Goal: Task Accomplishment & Management: Complete application form

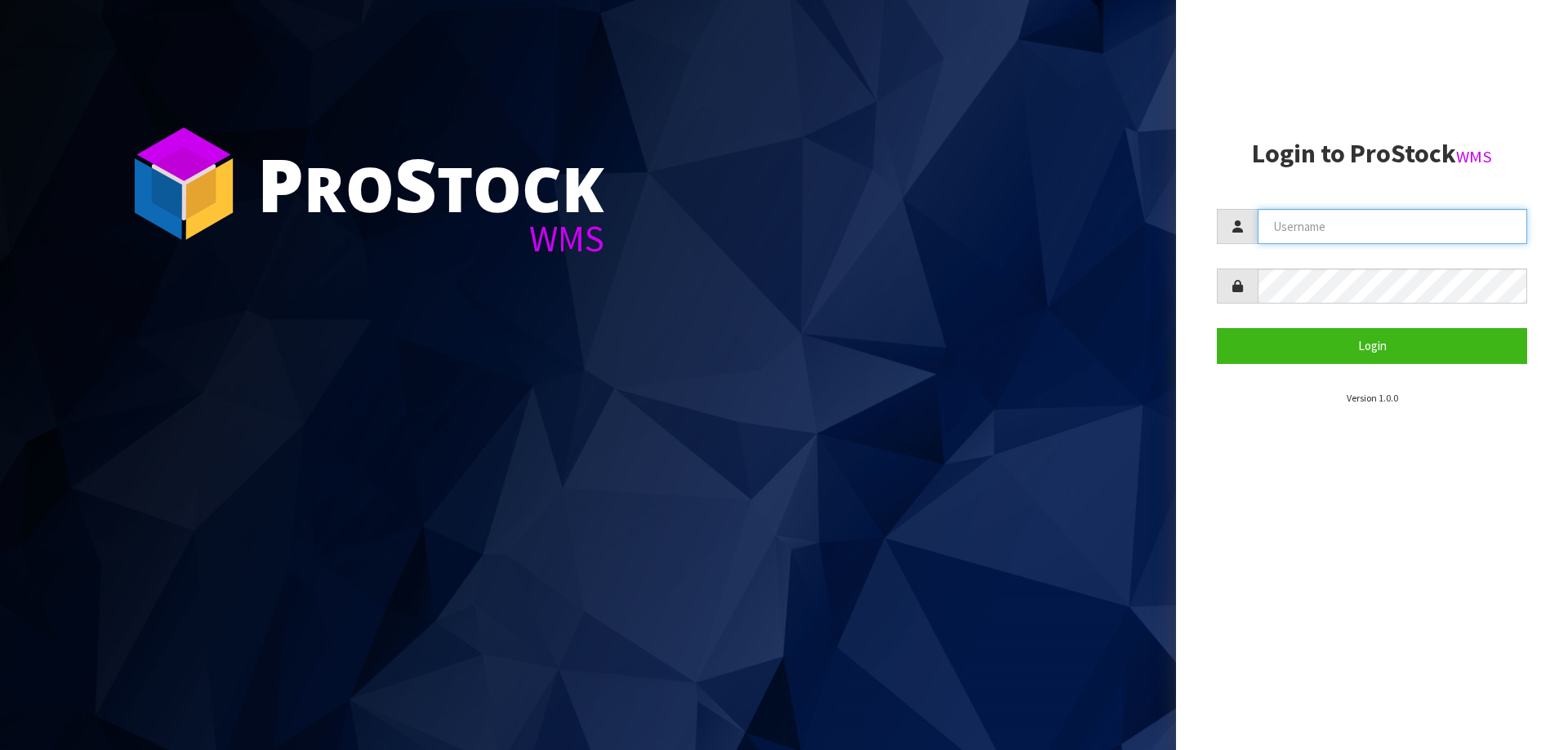
type input "ELITESCREENS"
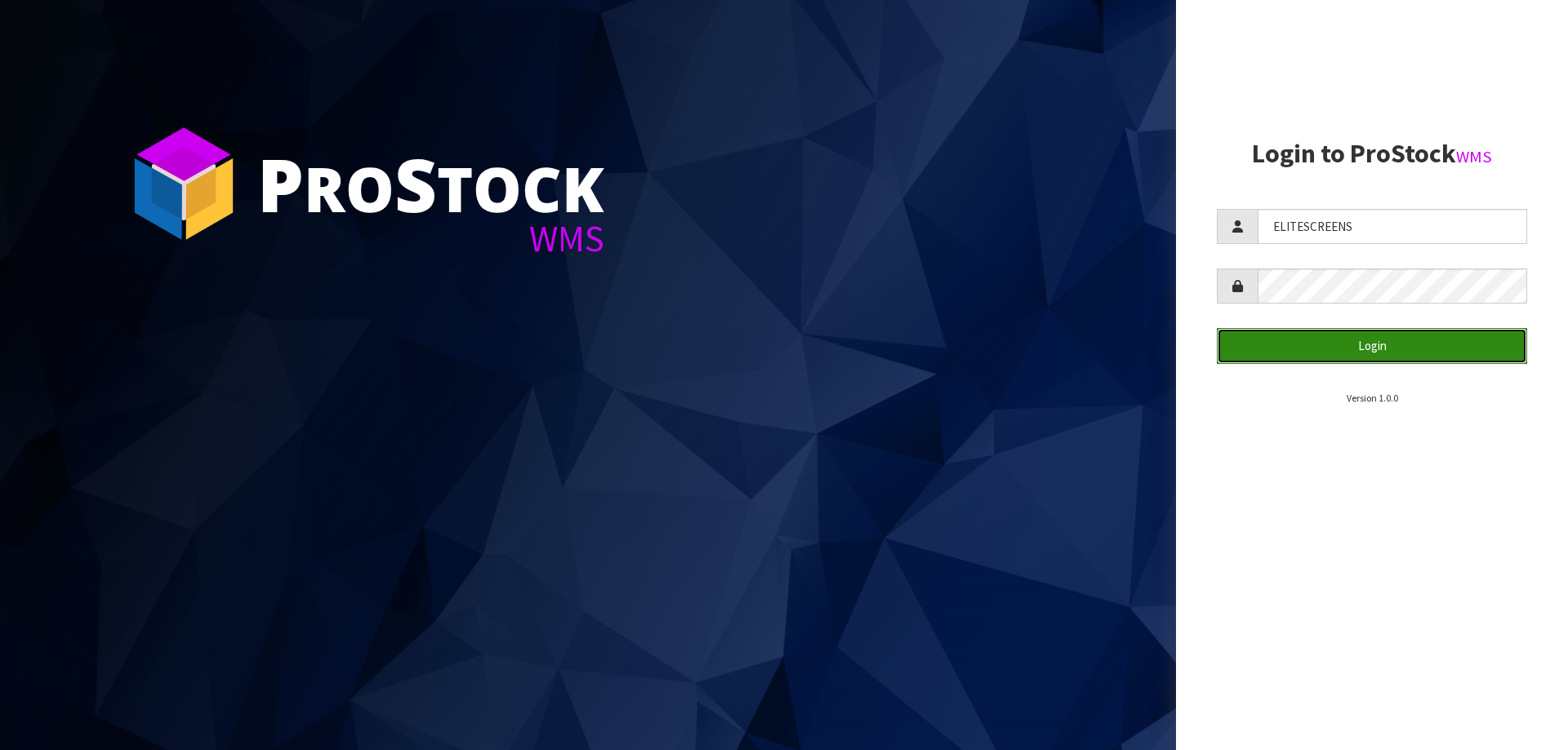
click at [1339, 336] on button "Login" at bounding box center [1373, 345] width 310 height 35
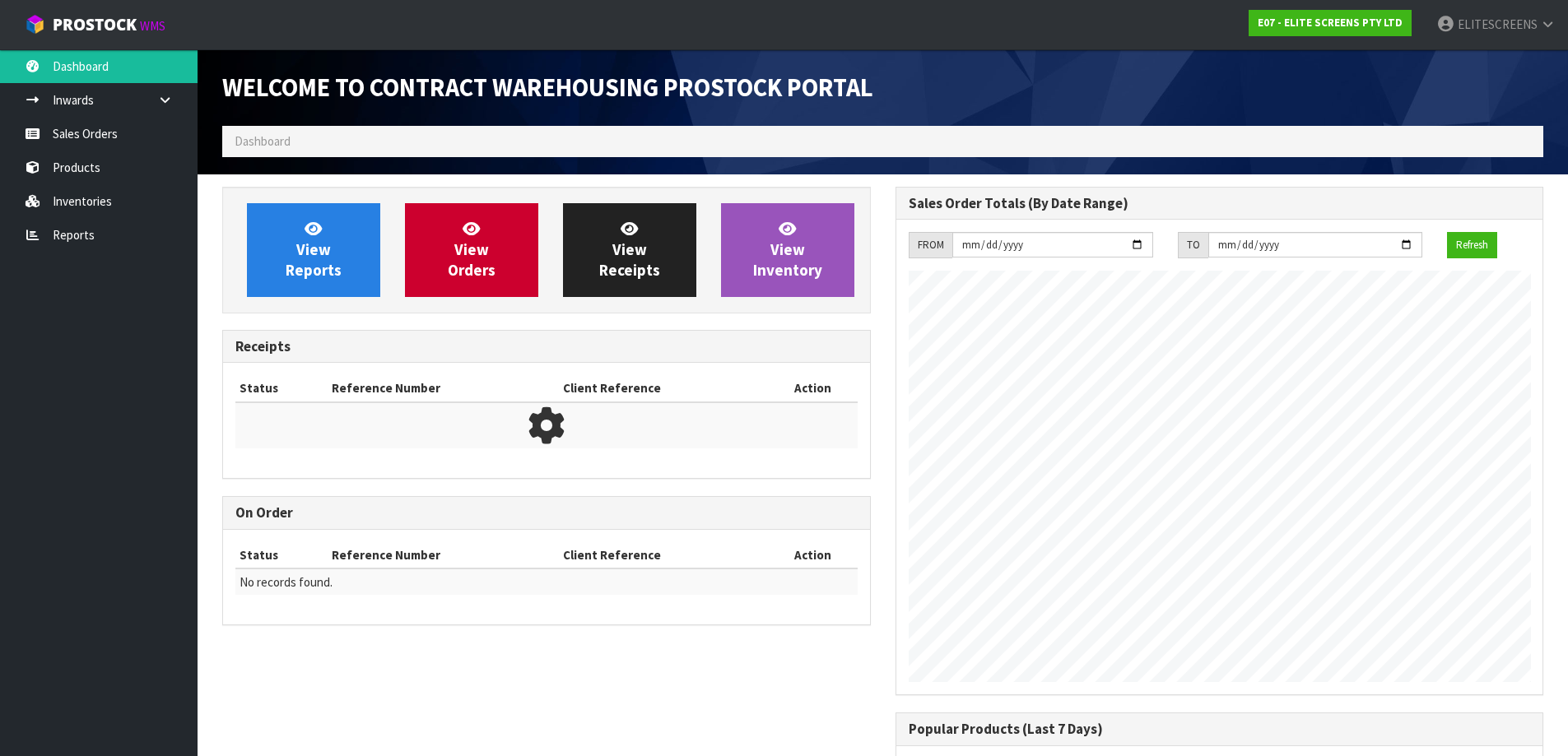
scroll to position [700, 673]
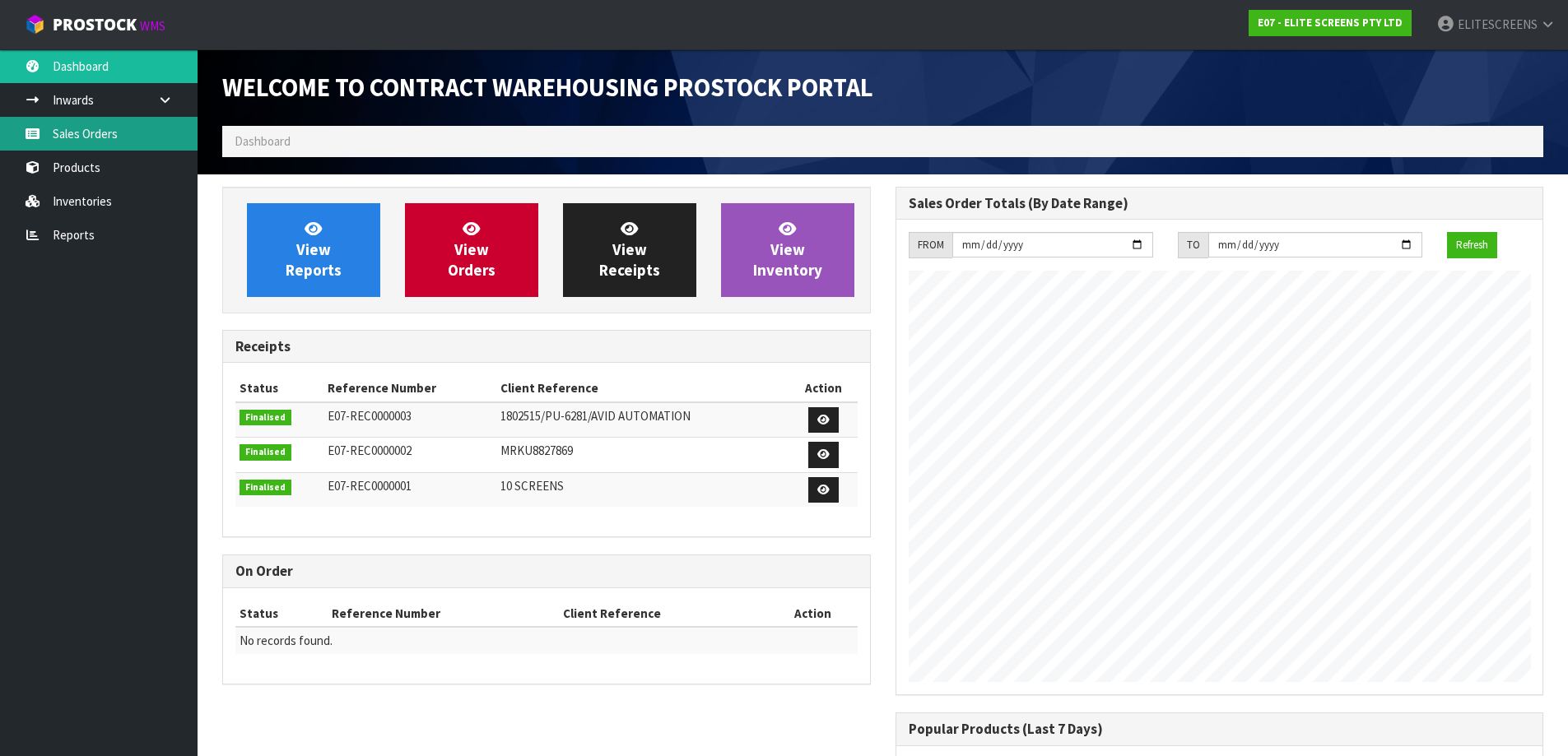
click at [75, 132] on link "Sales Orders" at bounding box center [98, 133] width 198 height 34
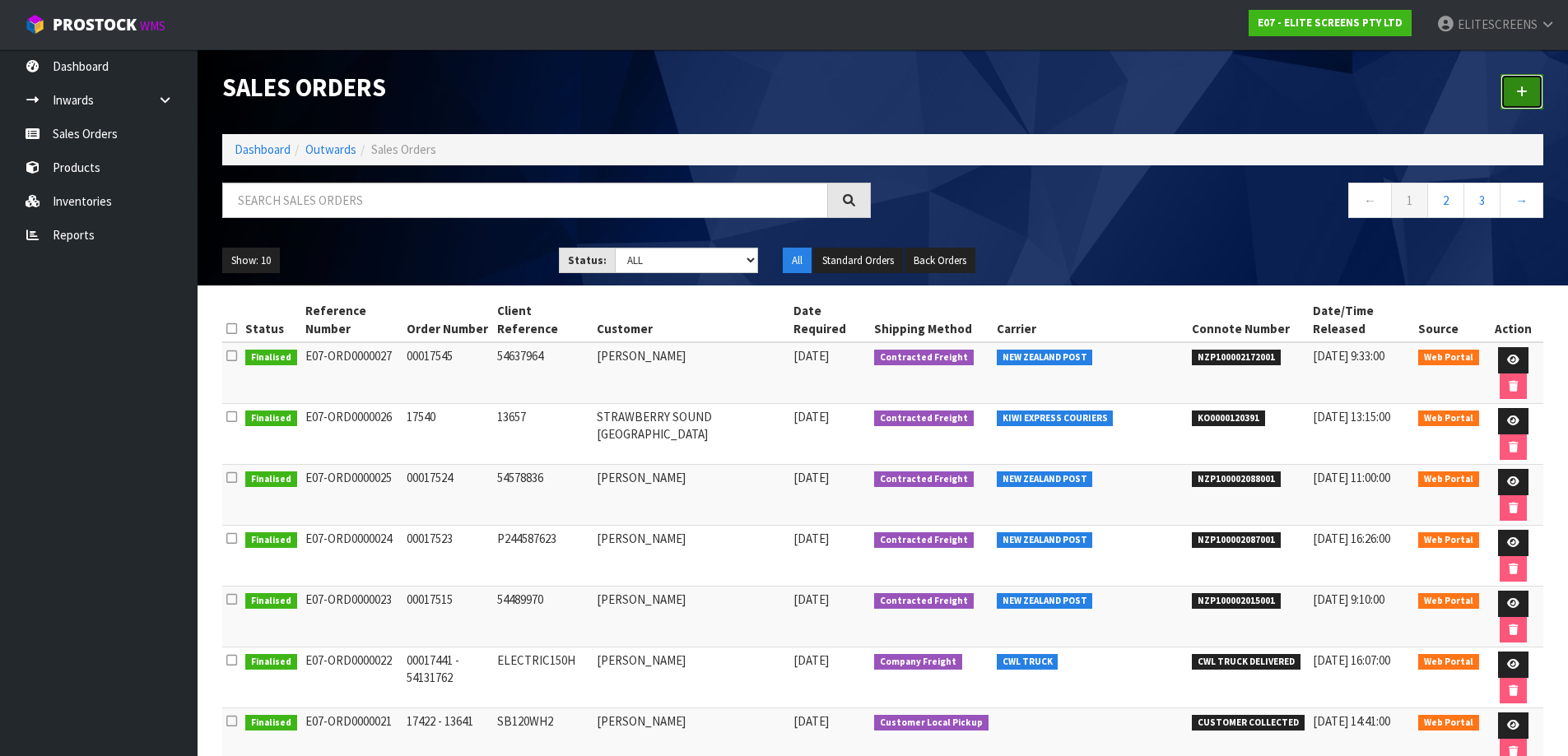
click at [1526, 89] on icon at bounding box center [1522, 91] width 12 height 12
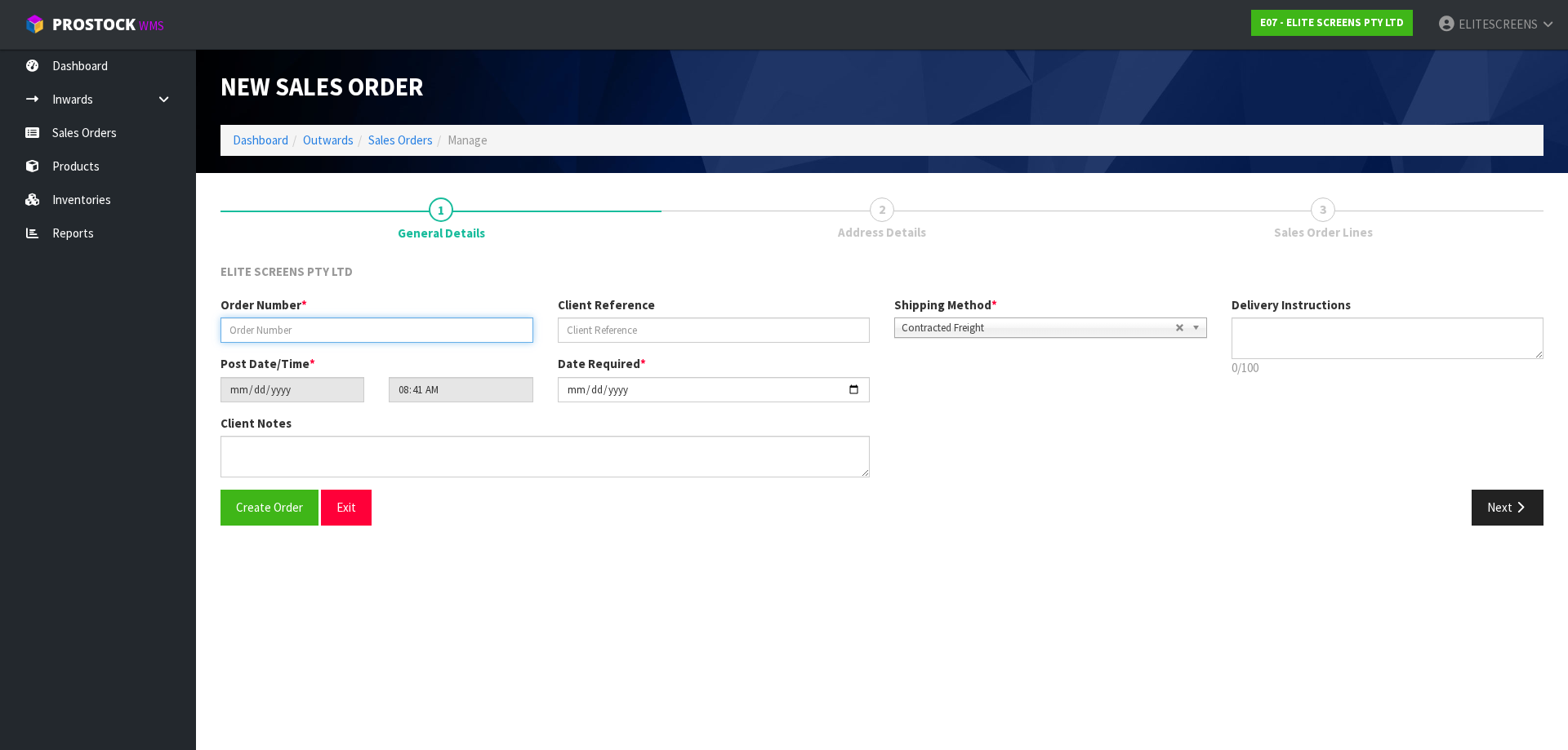
click at [291, 332] on input "text" at bounding box center [377, 330] width 313 height 25
paste input "00017560"
type input "00017560"
click at [697, 336] on input "text" at bounding box center [714, 330] width 313 height 25
paste input "P244761145"
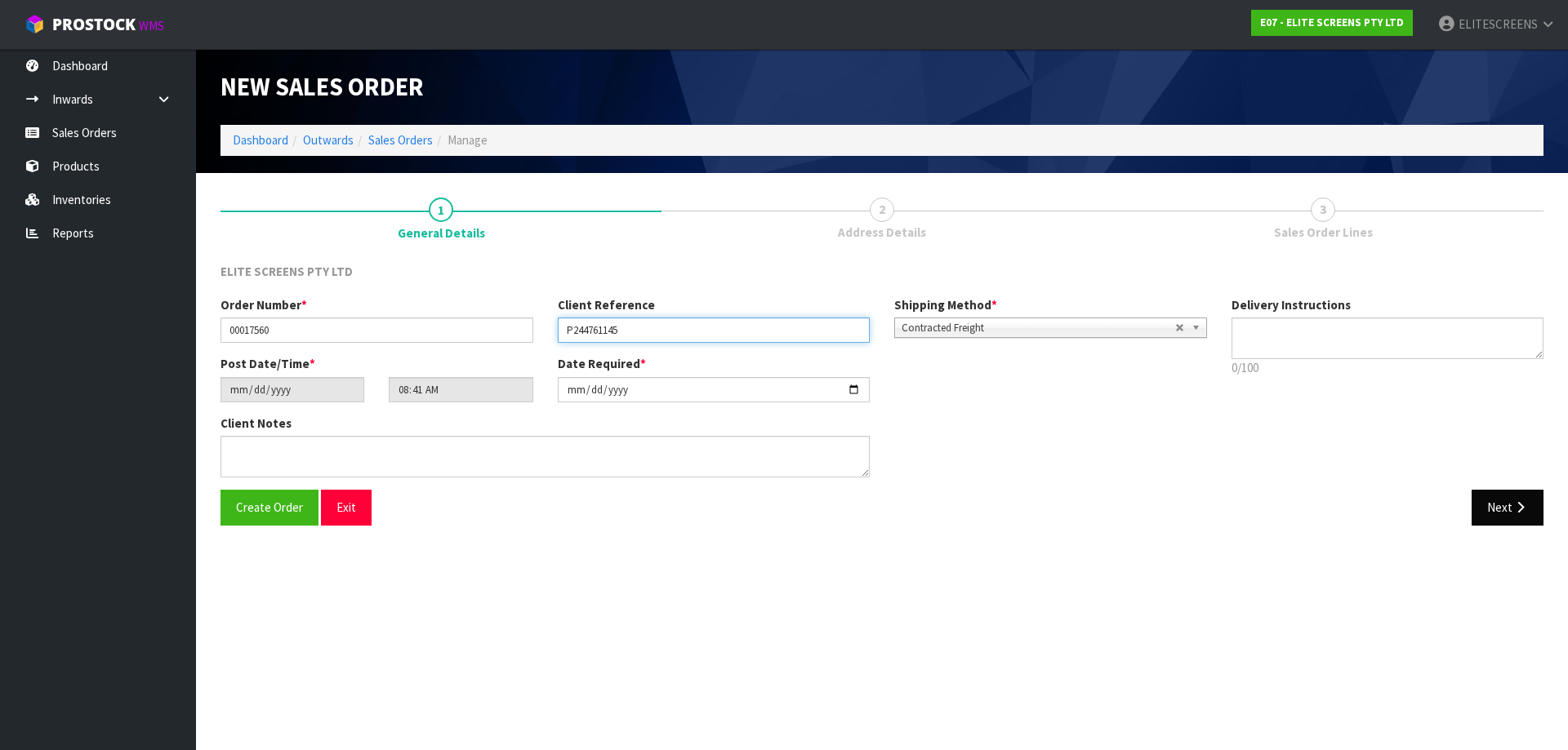
type input "P244761145"
click at [1497, 510] on button "Next" at bounding box center [1508, 507] width 72 height 35
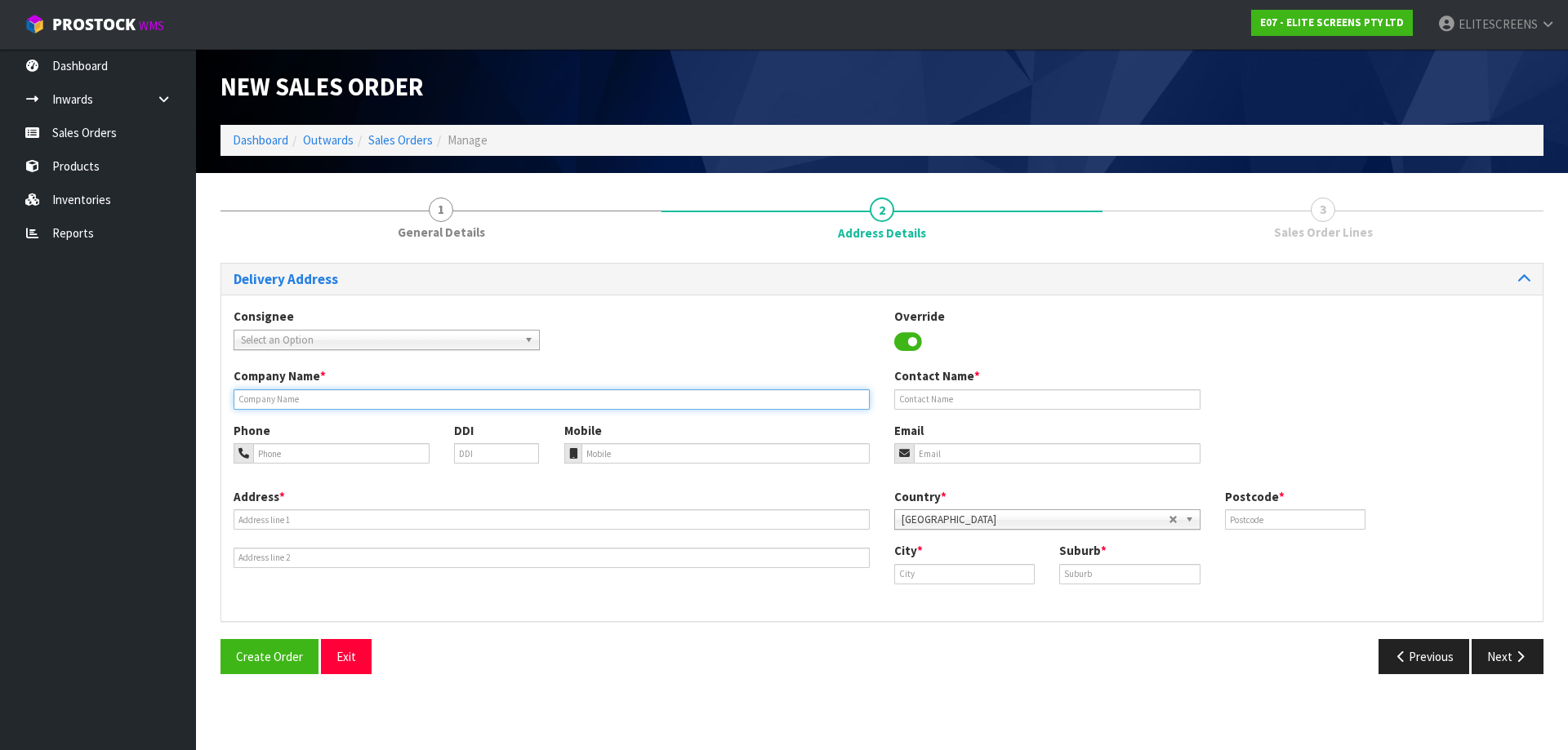
click at [340, 400] on input "text" at bounding box center [552, 400] width 636 height 21
paste input "MATAKANA KITCHENS AND JOINERY"
type input "MATAKANA KITCHENS AND JOINERY"
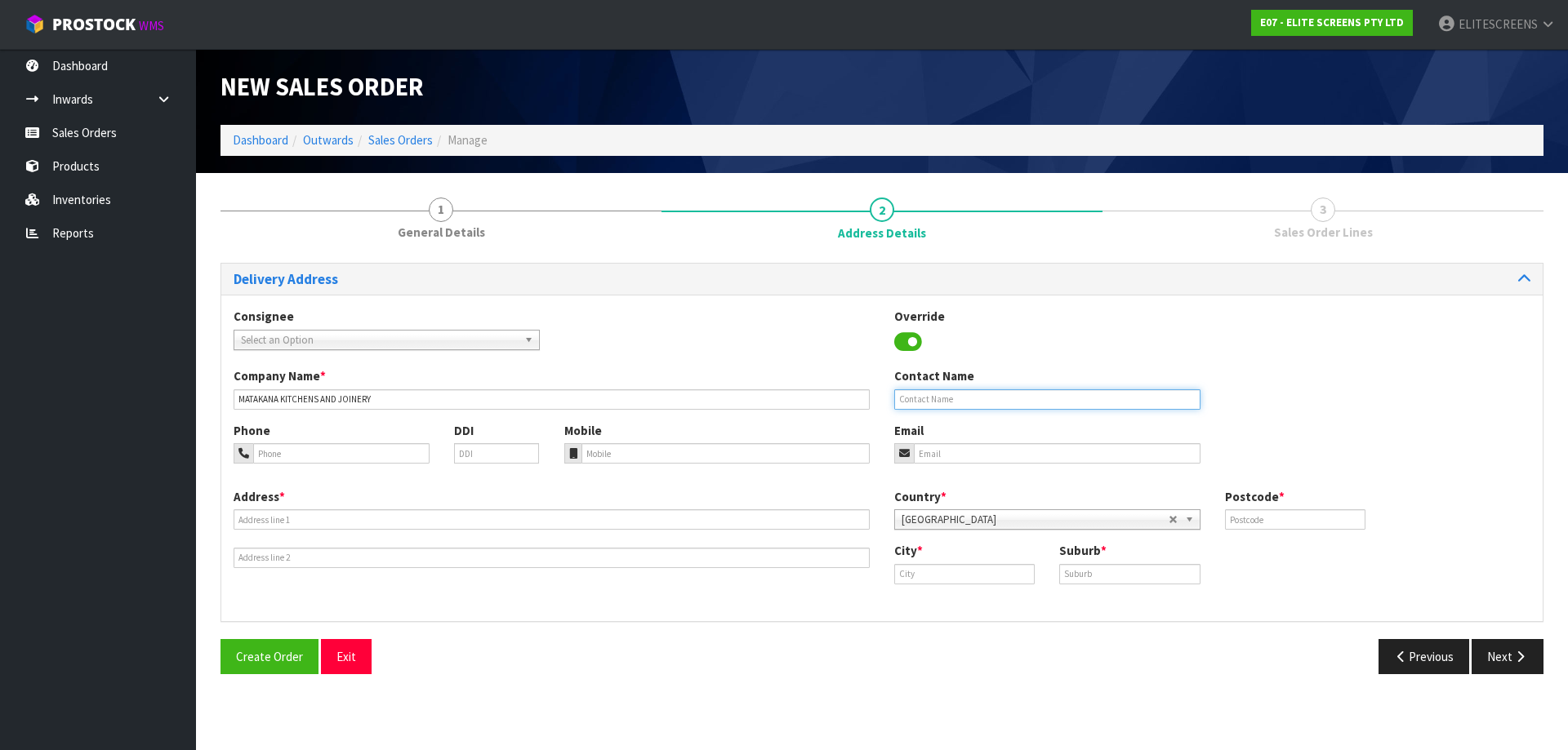
click at [970, 400] on input "text" at bounding box center [1047, 400] width 306 height 21
type input "[PERSON_NAME]"
click at [288, 452] on input "tel" at bounding box center [341, 453] width 177 height 21
paste input "[PHONE_NUMBER]"
type input "[PHONE_NUMBER]"
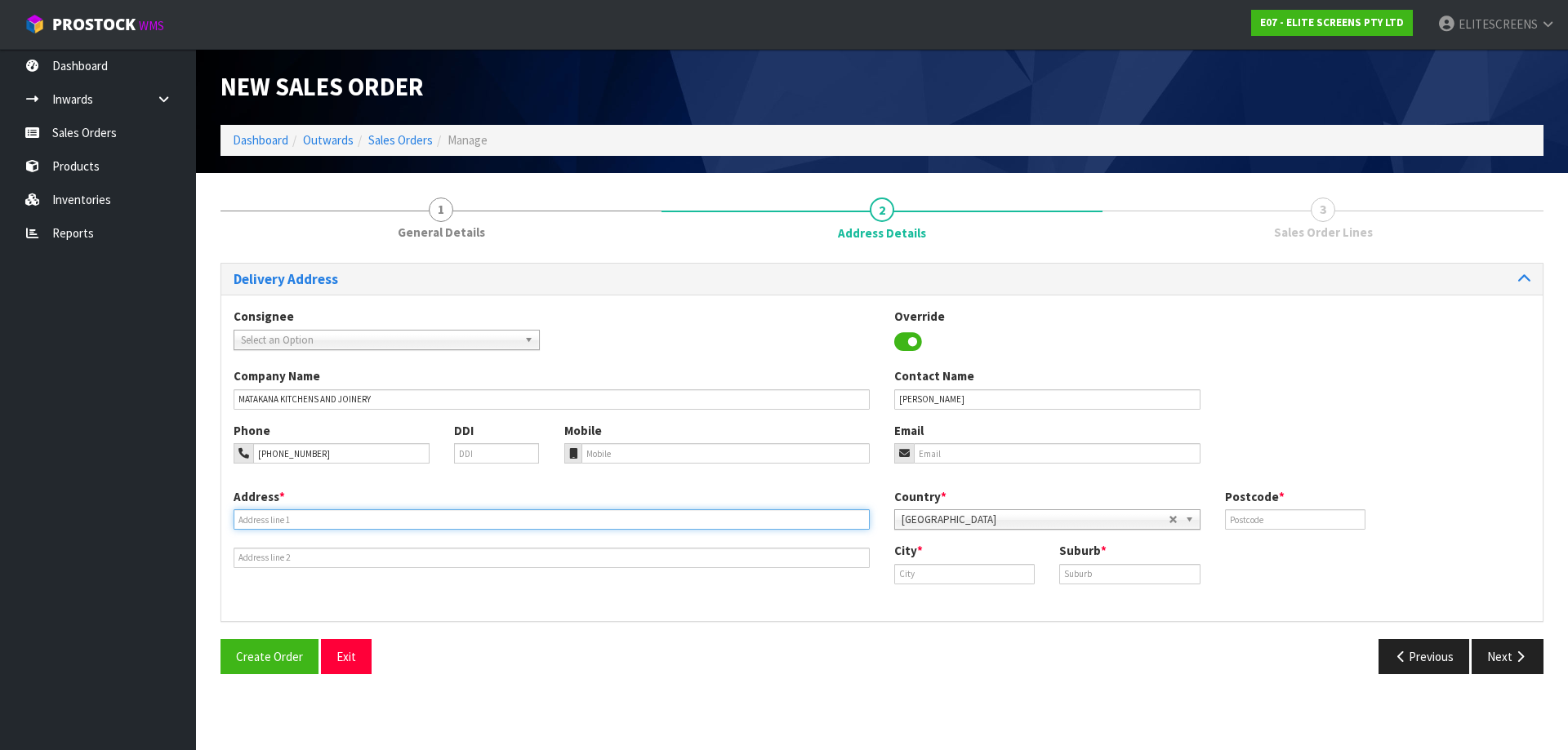
click at [328, 517] on input "text" at bounding box center [552, 519] width 636 height 21
paste input "[STREET_ADDRESS]"
type input "[STREET_ADDRESS]"
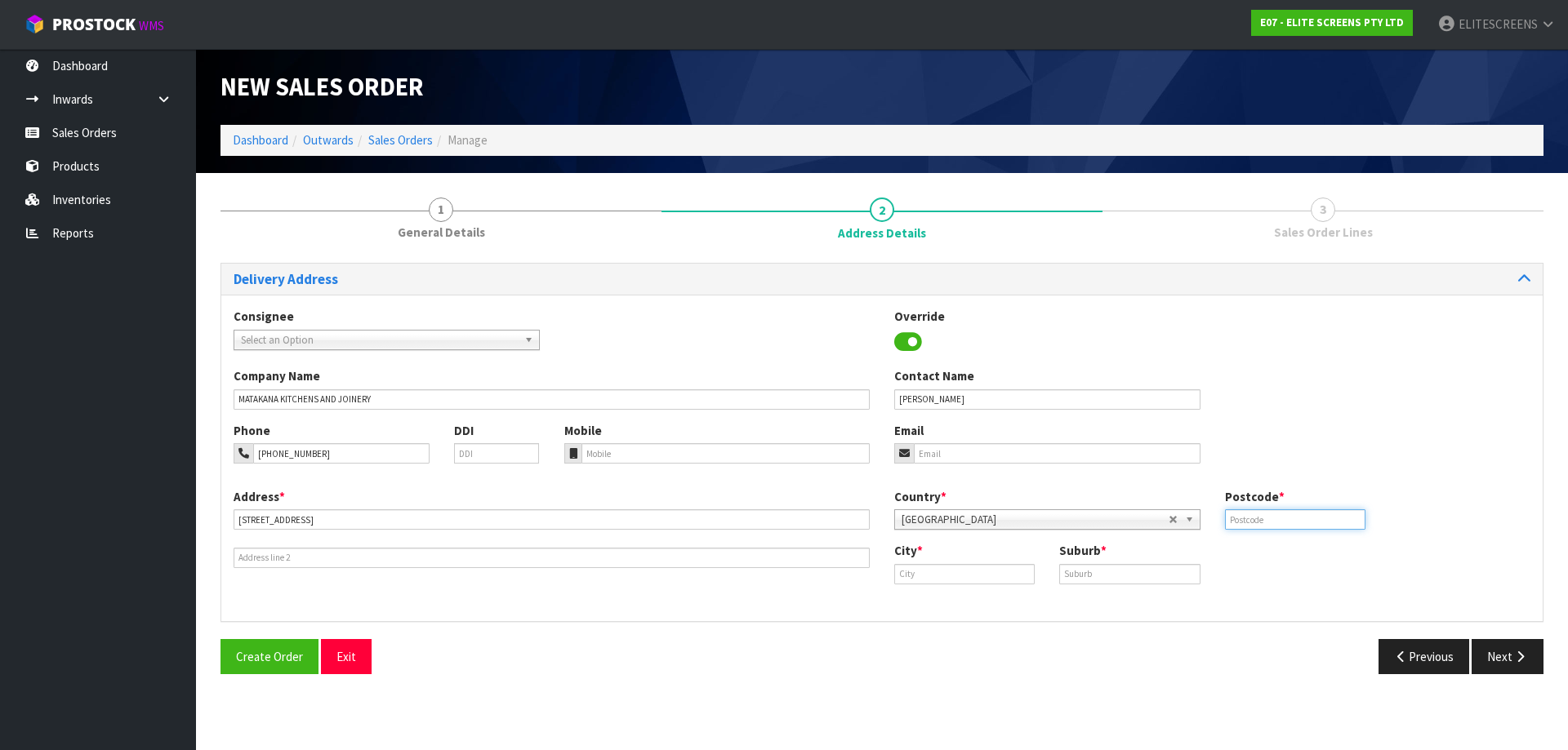
click at [1305, 523] on input "text" at bounding box center [1295, 519] width 140 height 21
type input "0948"
click at [968, 570] on input "text" at bounding box center [964, 574] width 140 height 21
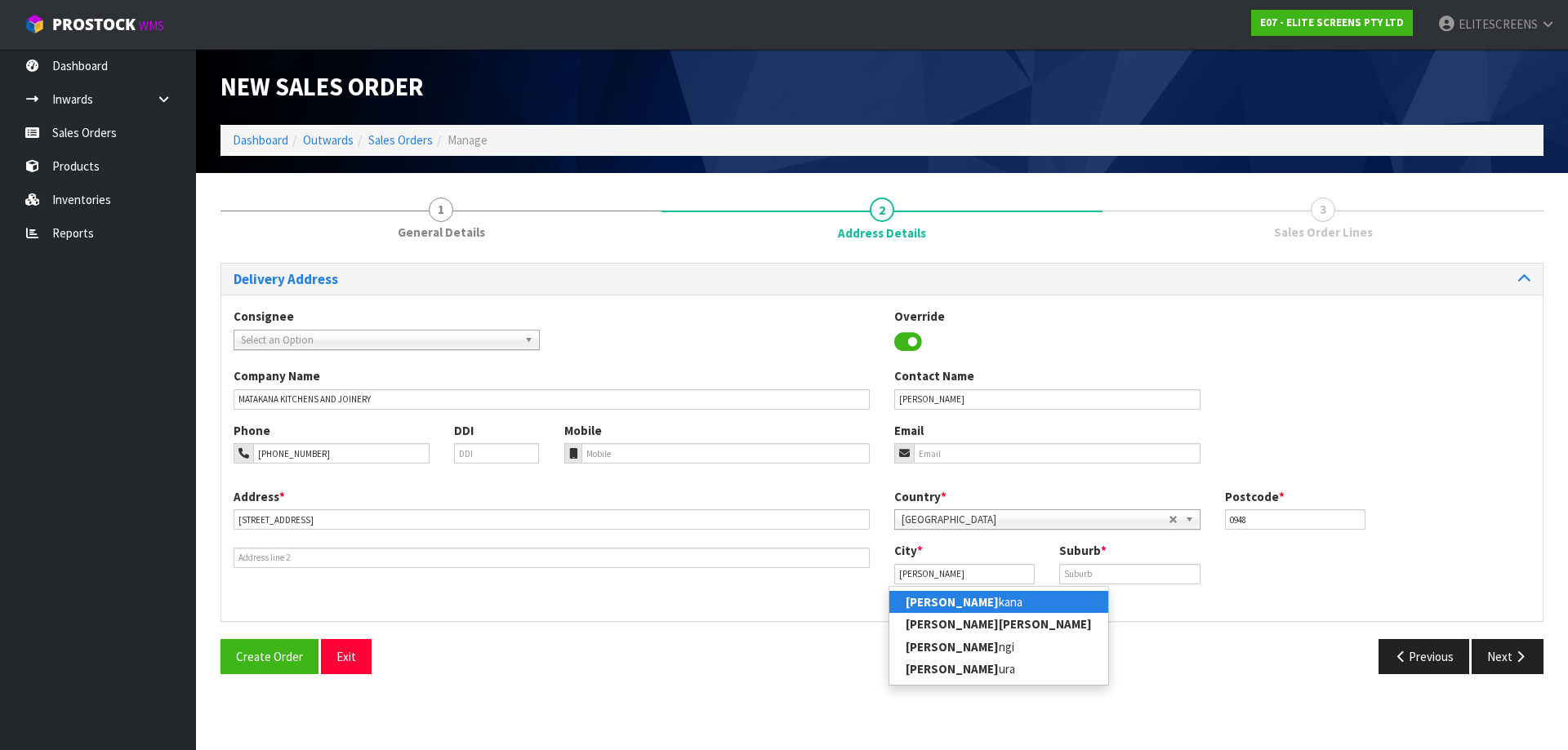
click at [975, 604] on link "[PERSON_NAME]" at bounding box center [999, 601] width 219 height 22
type input "Matakana"
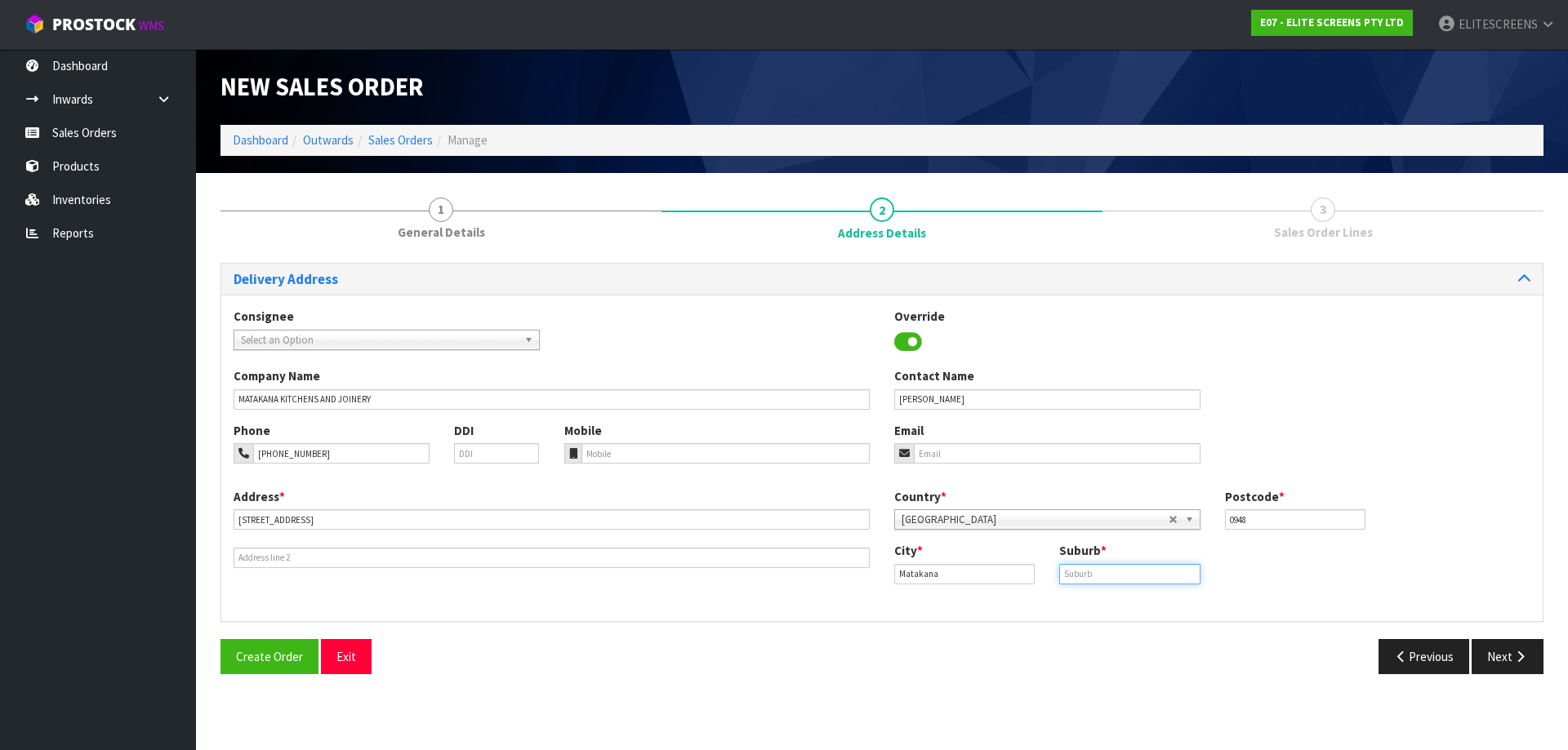
click at [1137, 573] on input "text" at bounding box center [1129, 574] width 140 height 21
type input "MATAKANA"
click at [529, 343] on b at bounding box center [532, 340] width 15 height 19
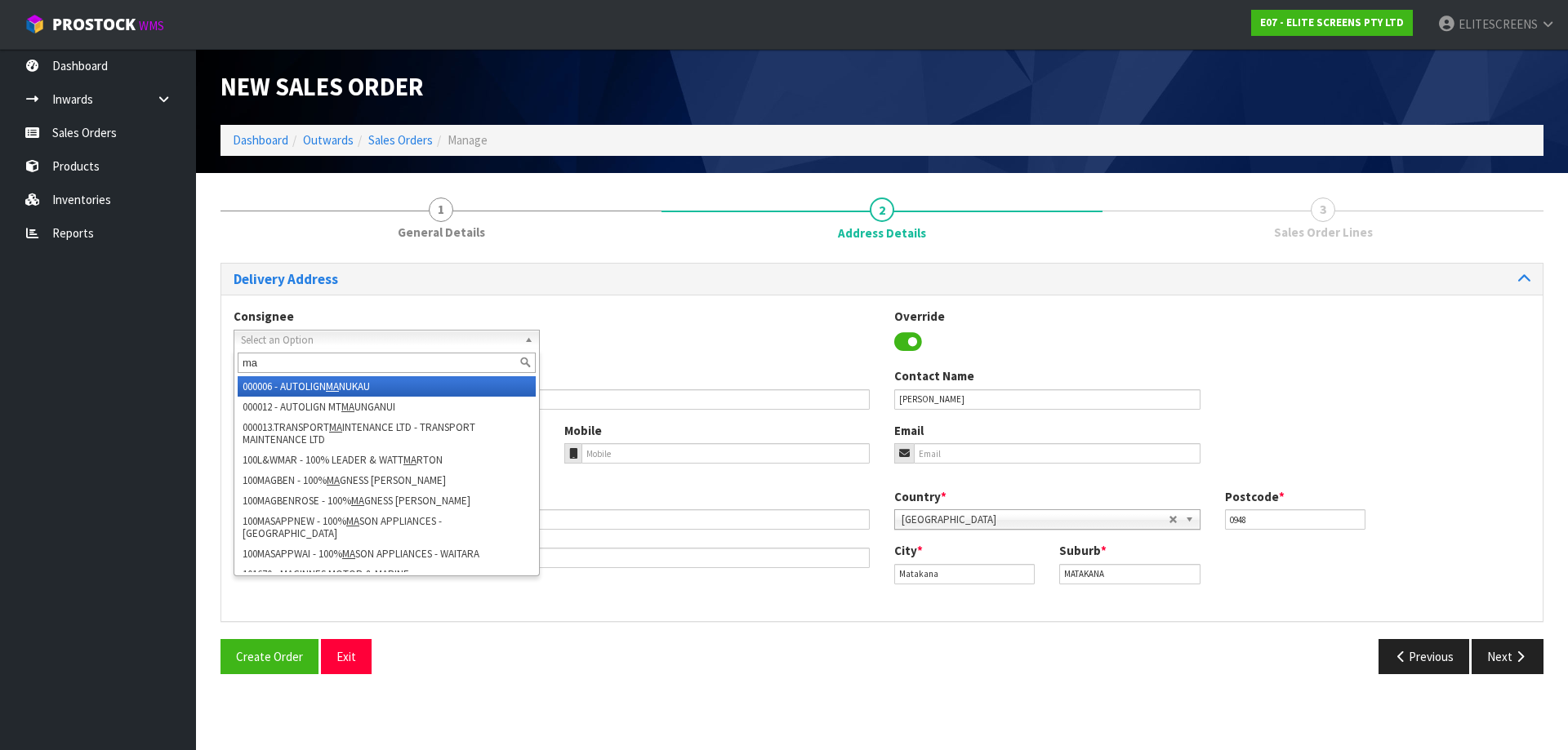
type input "m"
click at [640, 310] on div "Consignee 000001.BAY MECHANICS - BAY MECHANICS 000001A - BRAKE & TRANSMISSION N…" at bounding box center [883, 337] width 1322 height 60
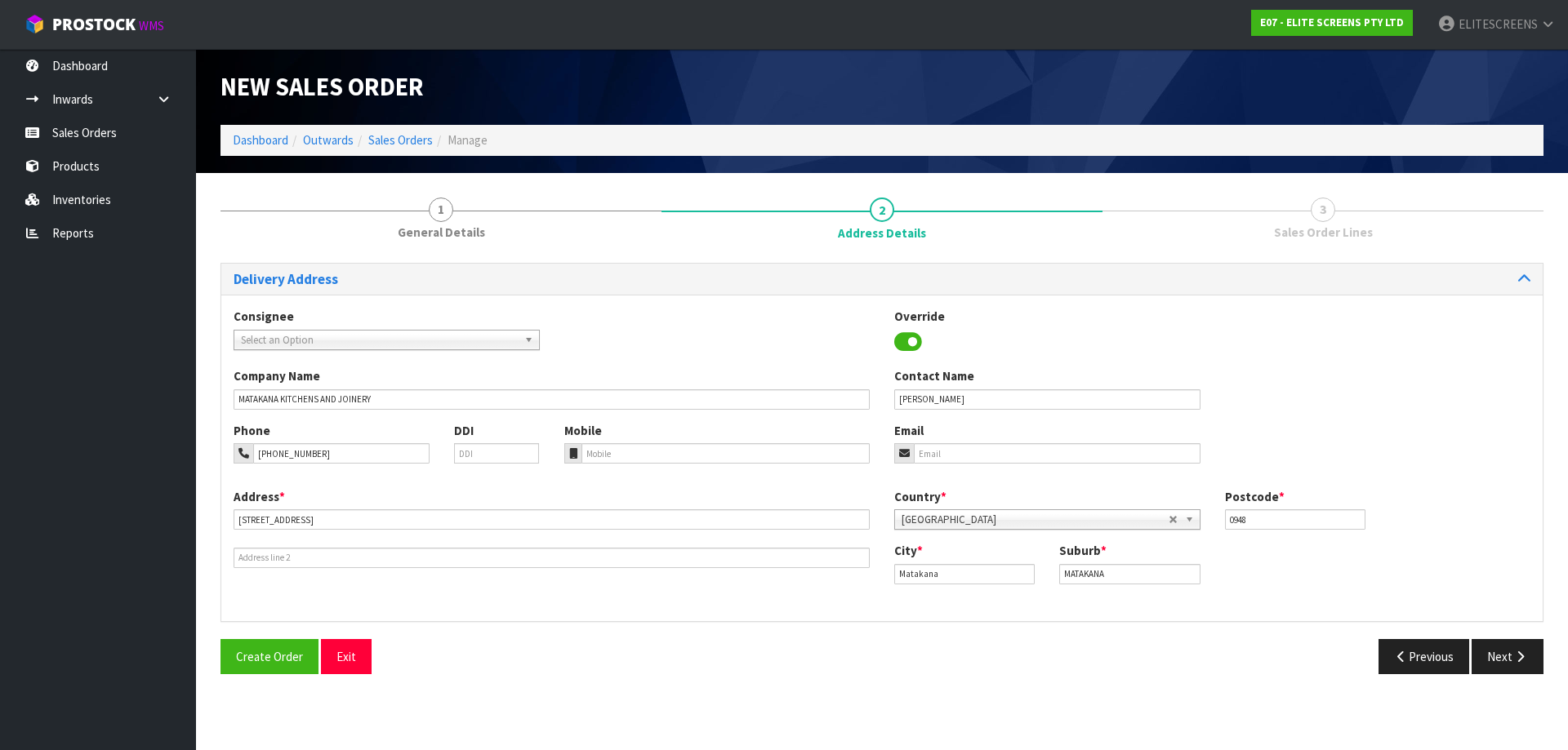
click at [674, 317] on div "Consignee 000001.BAY MECHANICS - BAY MECHANICS 000001A - BRAKE & TRANSMISSION N…" at bounding box center [883, 337] width 1322 height 60
click at [1490, 650] on button "Next" at bounding box center [1508, 656] width 72 height 35
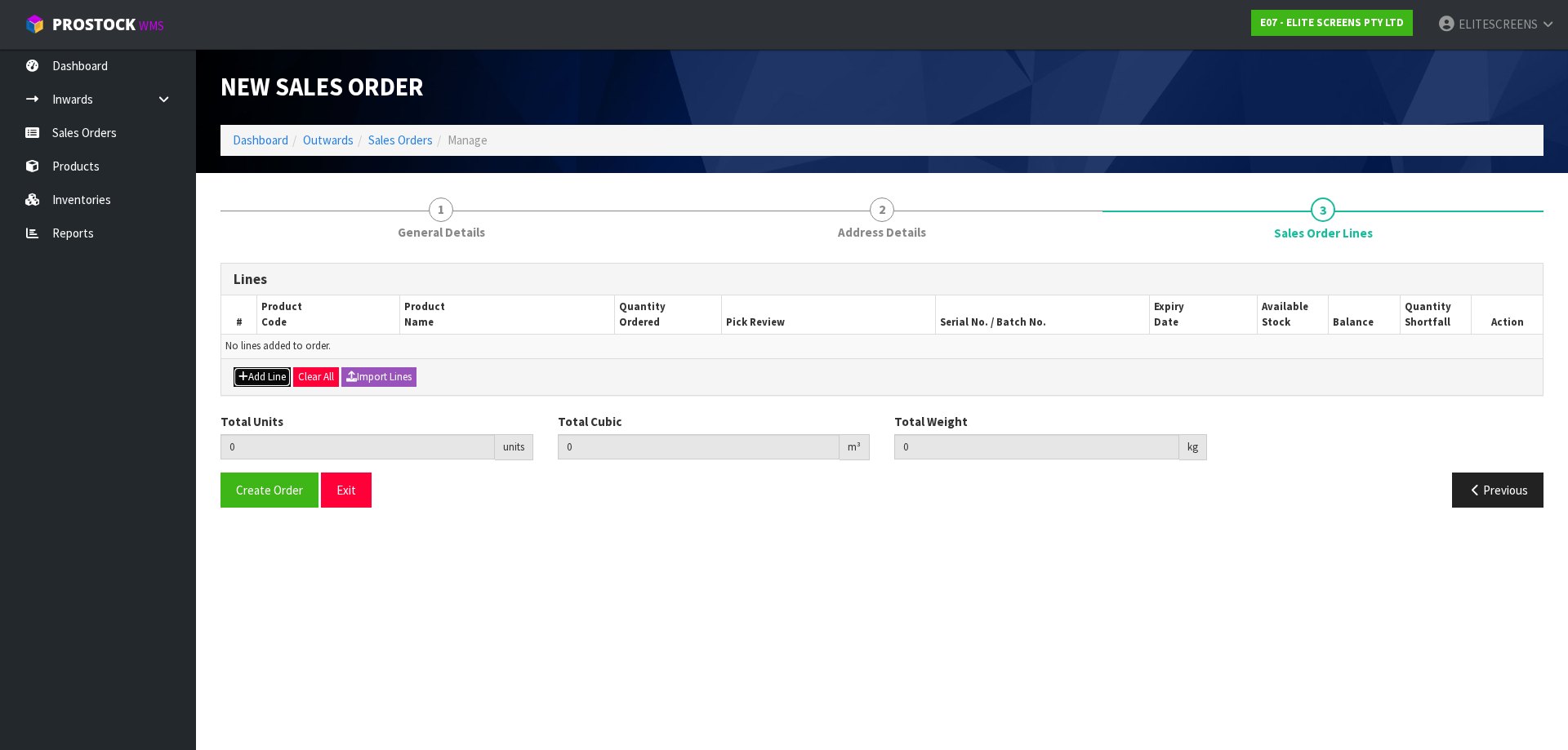
click at [245, 380] on icon "button" at bounding box center [244, 377] width 10 height 11
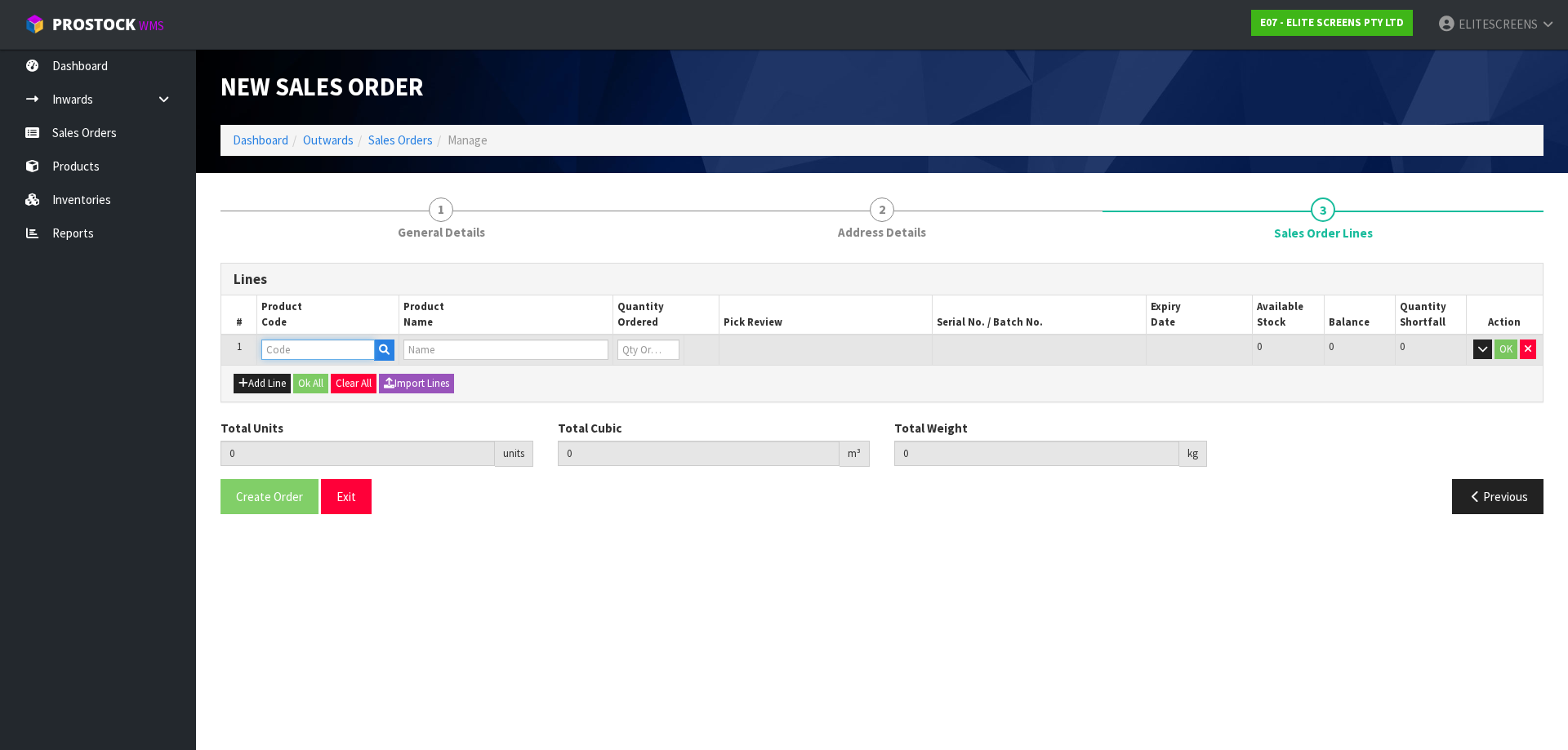
click at [285, 350] on input "text" at bounding box center [318, 350] width 113 height 21
type input "M120UWH"
click at [346, 379] on link "M120UWH 2" at bounding box center [326, 377] width 129 height 22
type input "M120UWH2"
type input "0.000000"
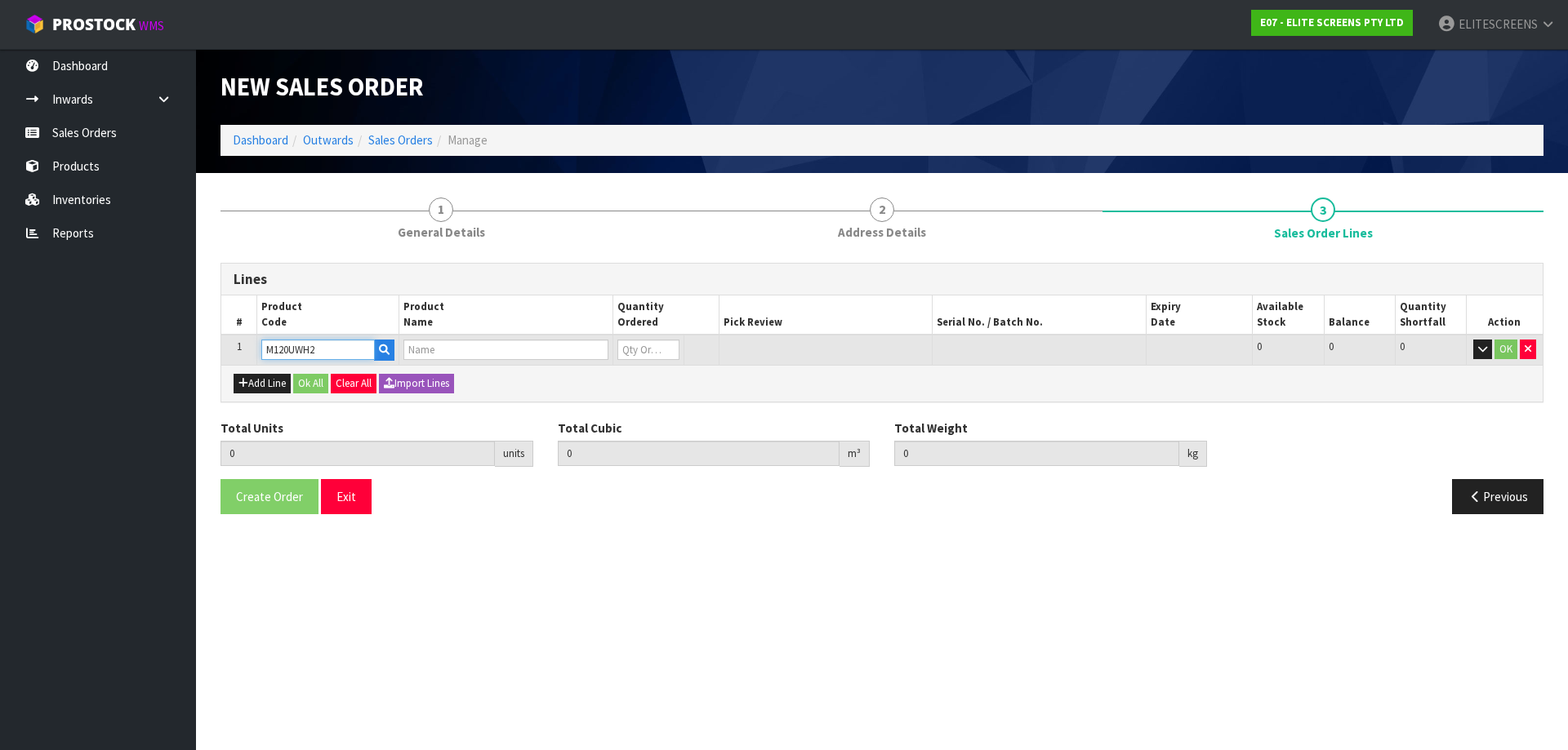
type input "0.000"
type input "MANAUL 120" (16:9)"
type input "0"
click at [597, 350] on tr "1 M120UWH2 MANAUL 120" (16:9) 0 [MEDICAL_DATA] 14 14 0 OK" at bounding box center [883, 350] width 1322 height 30
type input "1"
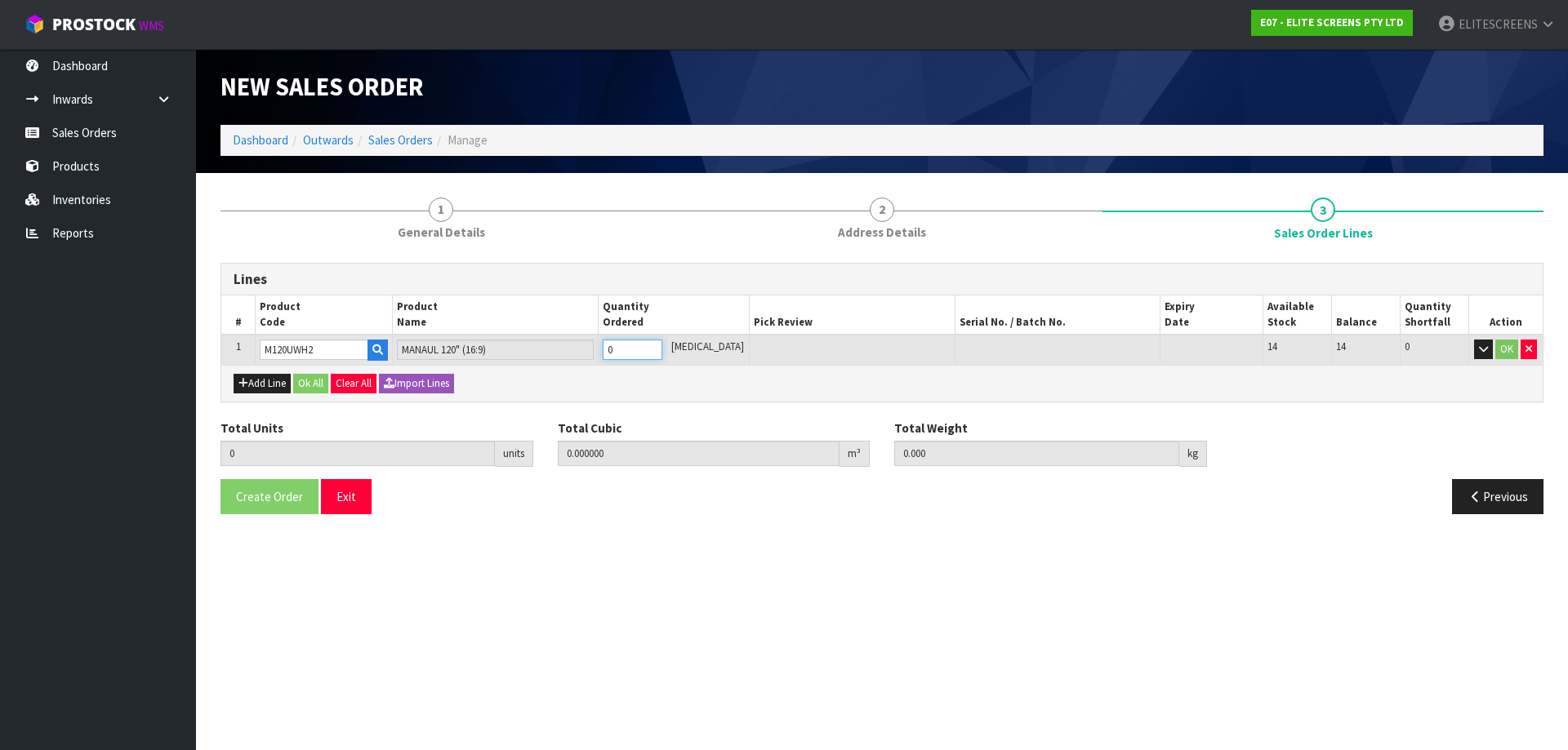
type input "0.044772"
type input "9.34"
type input "1"
drag, startPoint x: 1514, startPoint y: 349, endPoint x: 1523, endPoint y: 406, distance: 57.7
click at [1513, 350] on button "OK" at bounding box center [1507, 350] width 23 height 20
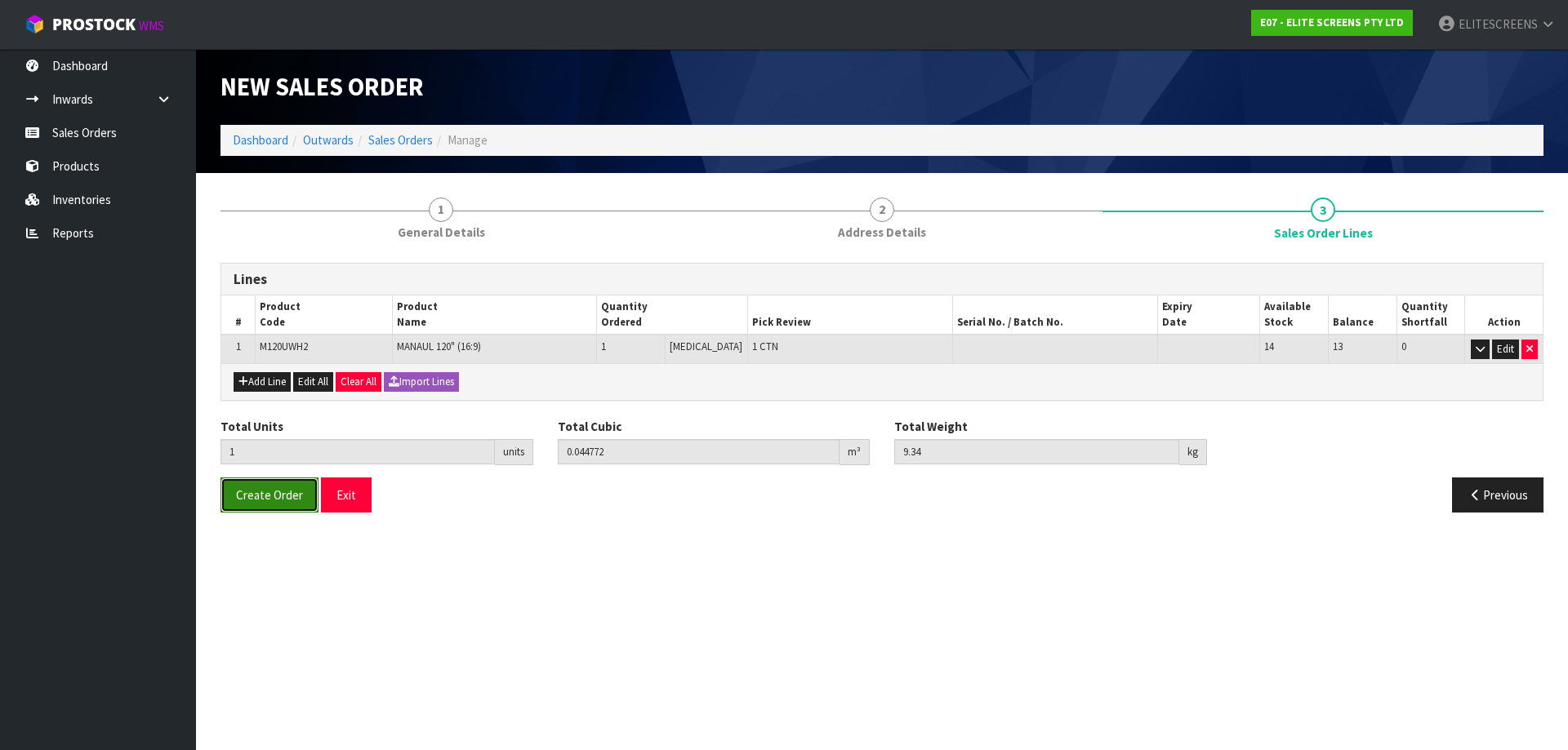
click at [265, 496] on span "Create Order" at bounding box center [270, 495] width 67 height 16
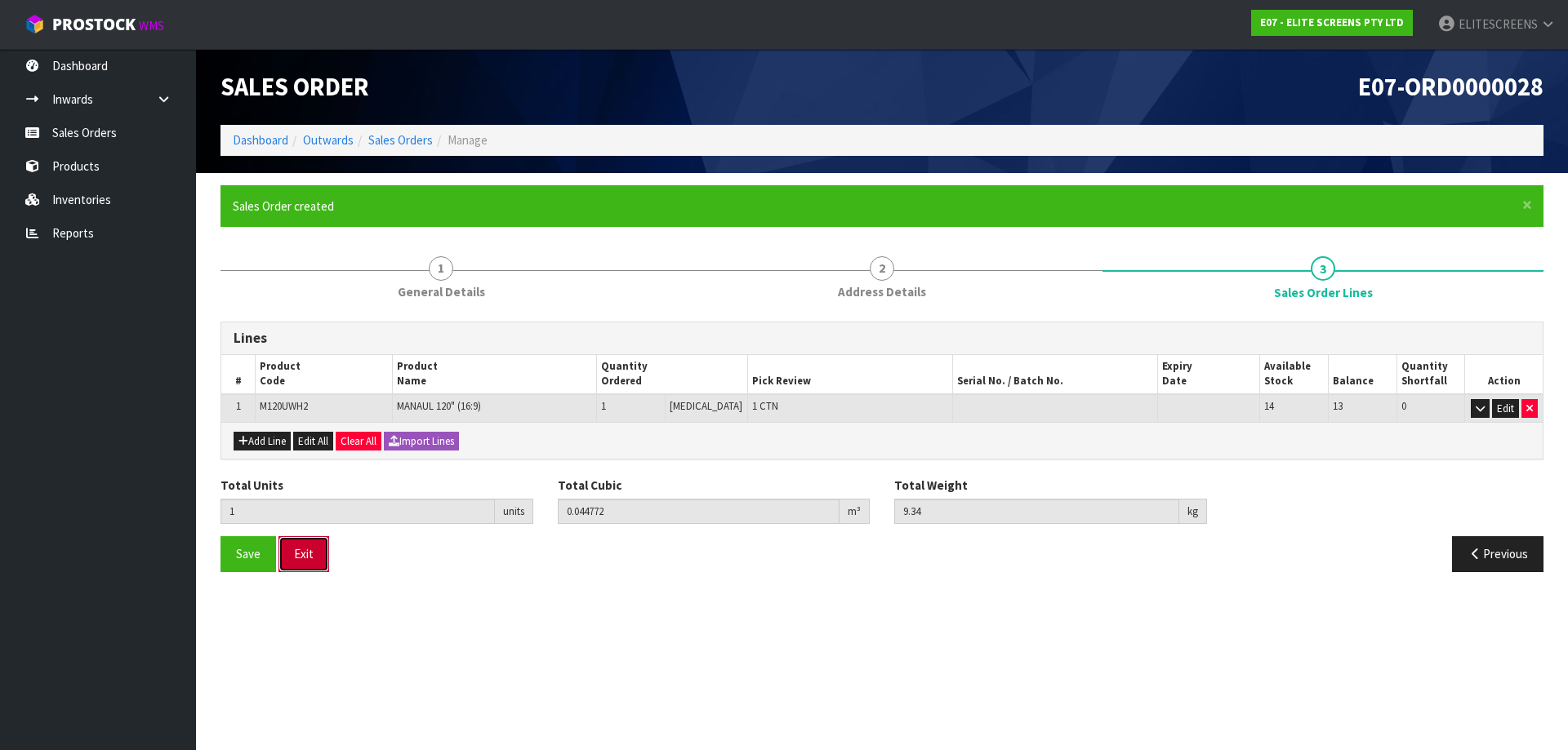
click at [315, 551] on button "Exit" at bounding box center [304, 554] width 51 height 35
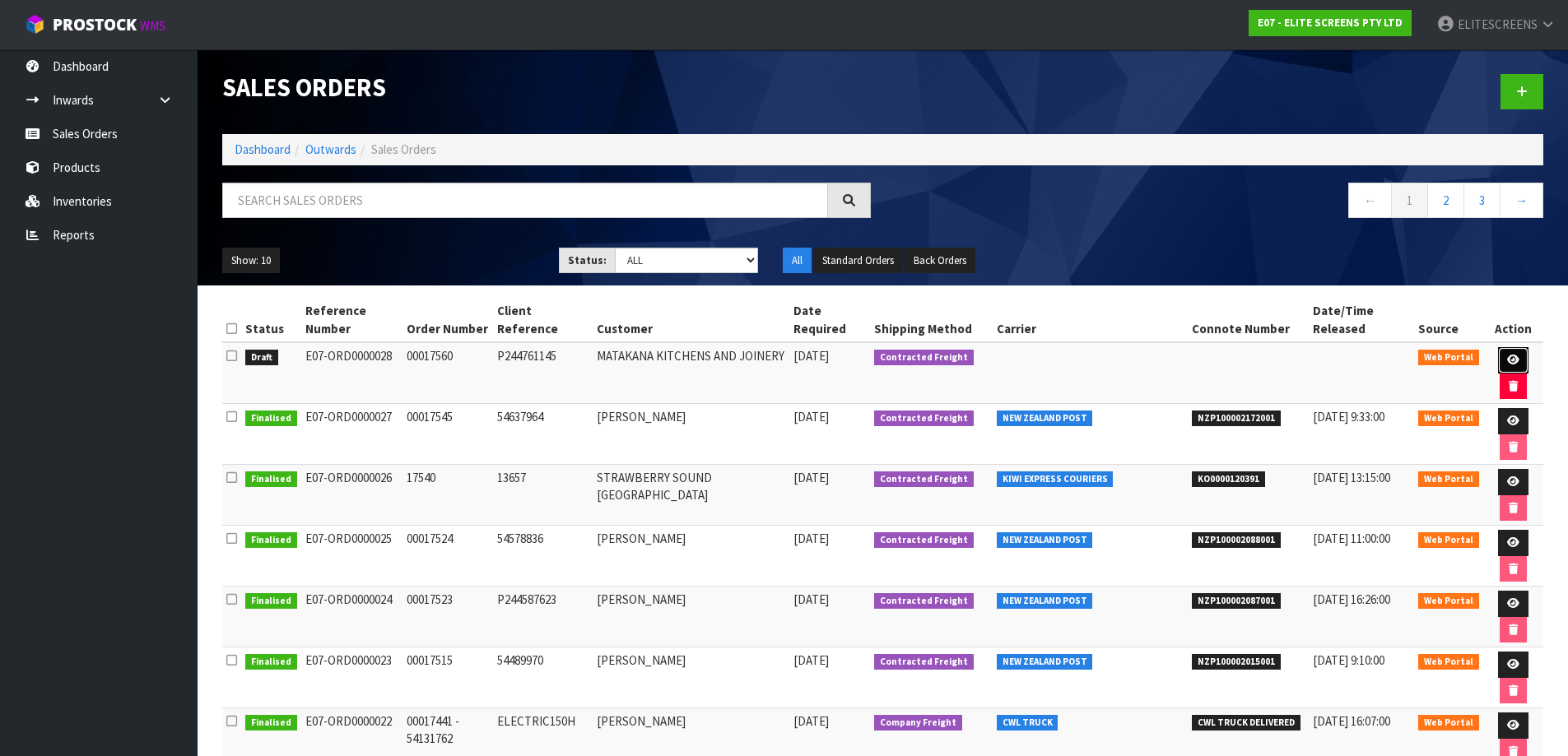
click at [1508, 357] on icon at bounding box center [1513, 360] width 12 height 11
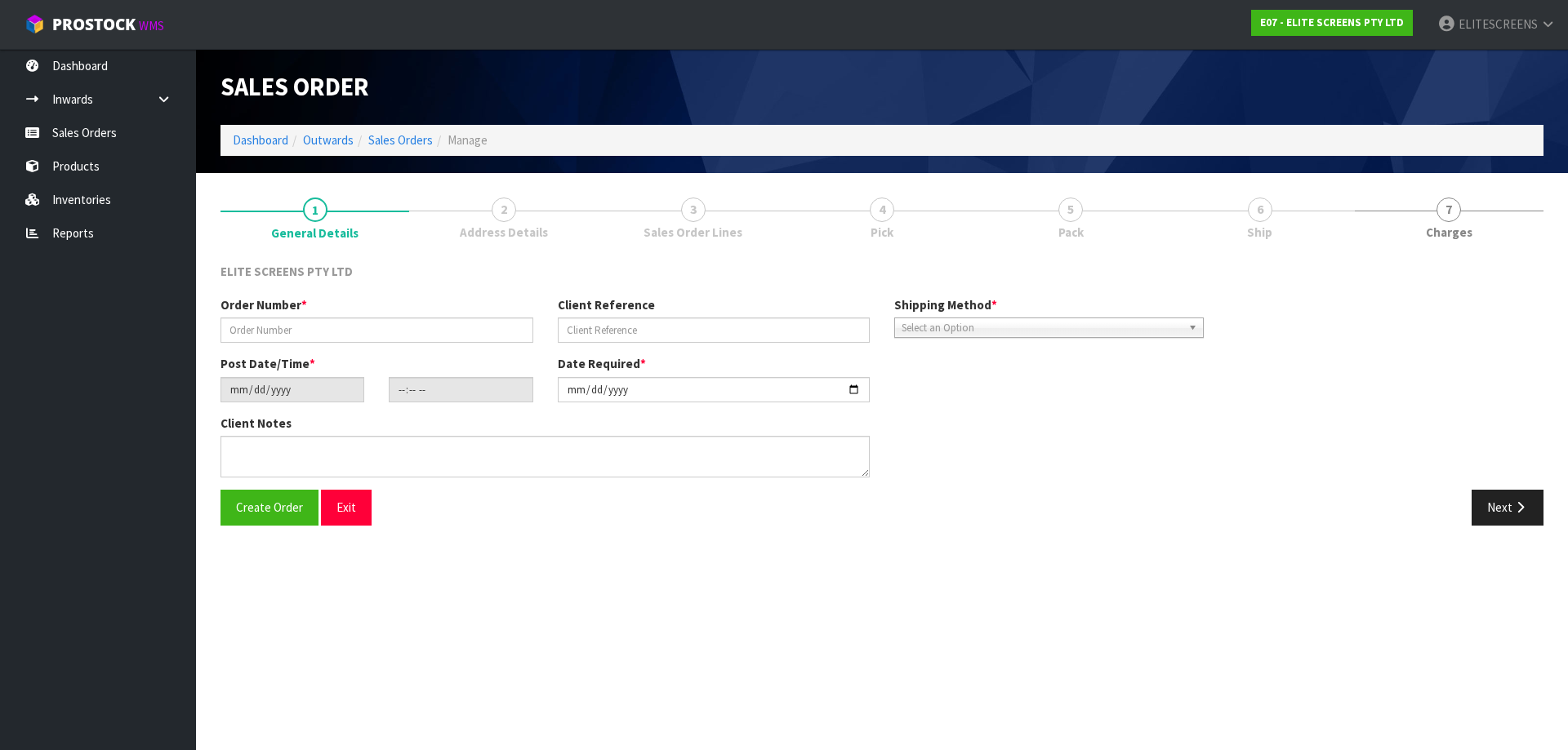
type input "00017560"
type input "P244761145"
type input "[DATE]"
type input "10:41:00.000"
type input "[DATE]"
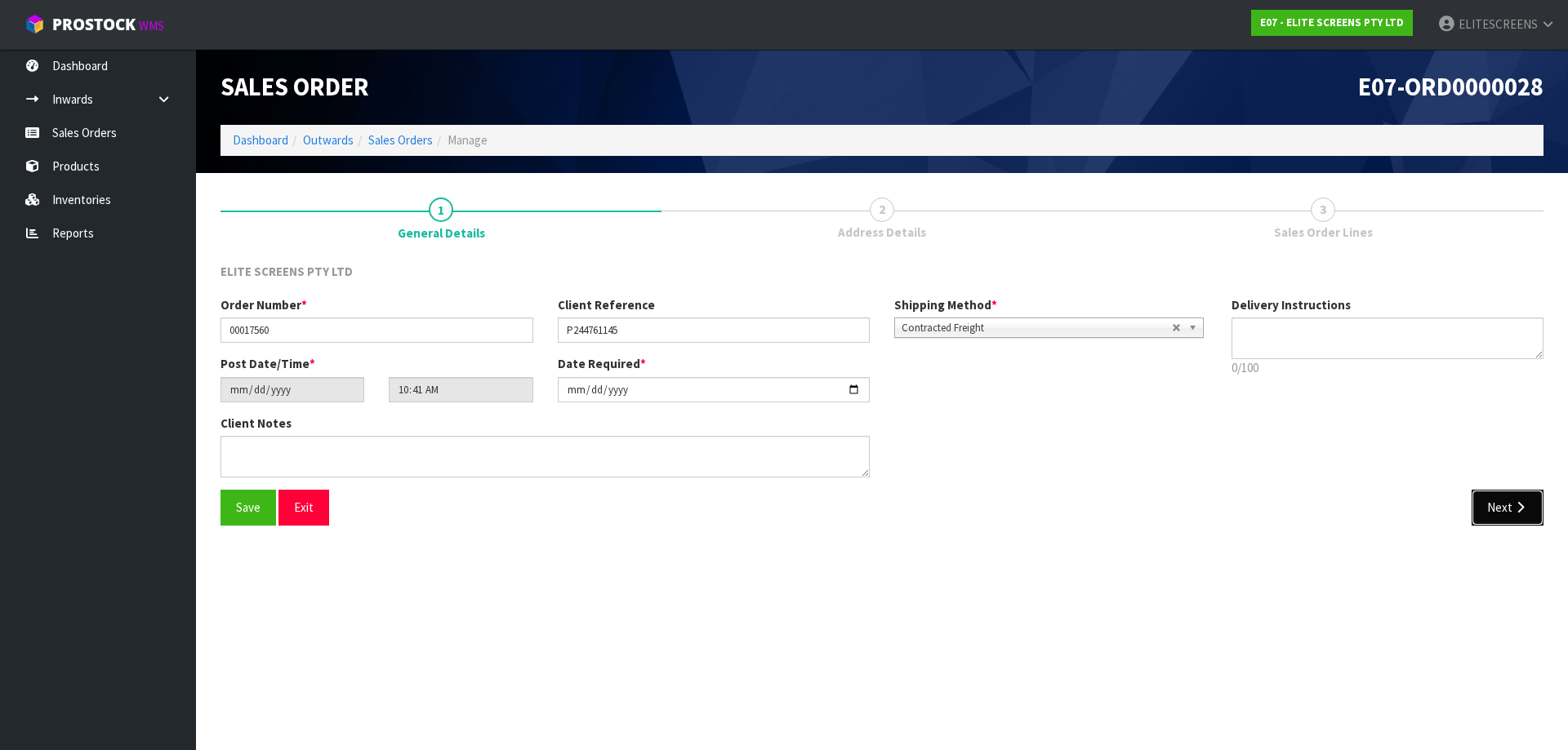
click at [1491, 507] on button "Next" at bounding box center [1508, 507] width 72 height 35
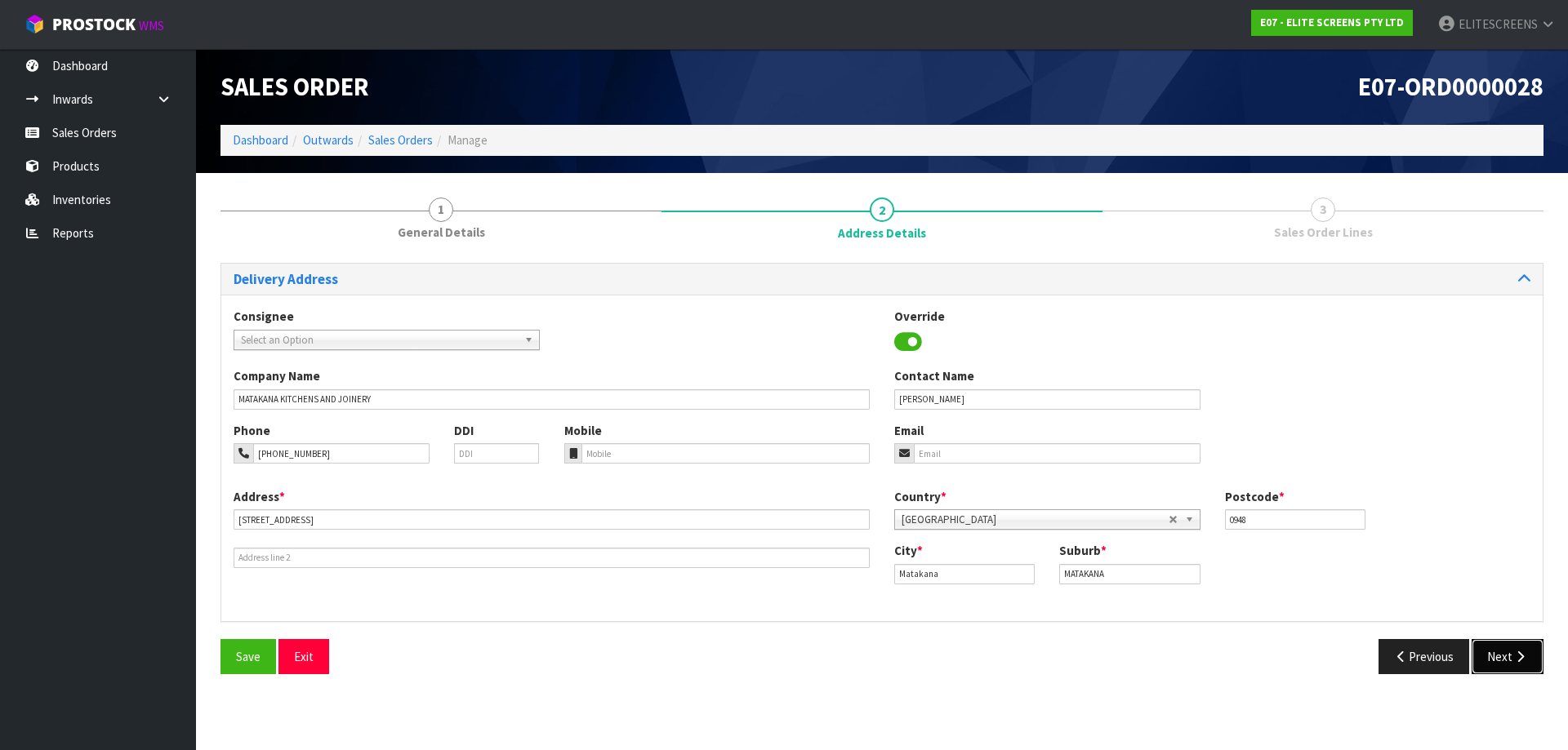
click at [1513, 662] on icon "button" at bounding box center [1520, 656] width 16 height 12
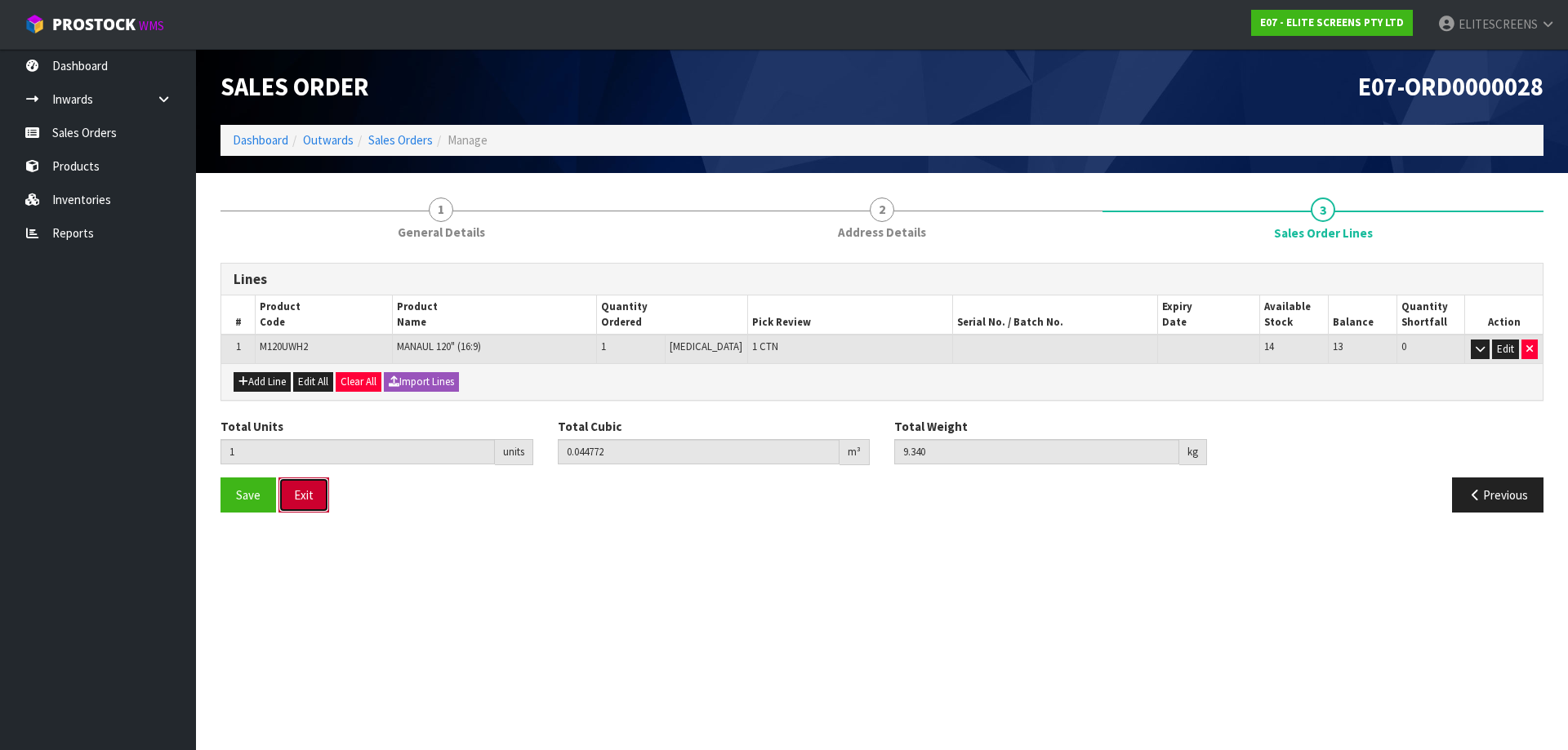
click at [304, 492] on button "Exit" at bounding box center [304, 495] width 51 height 35
